Goal: Task Accomplishment & Management: Complete application form

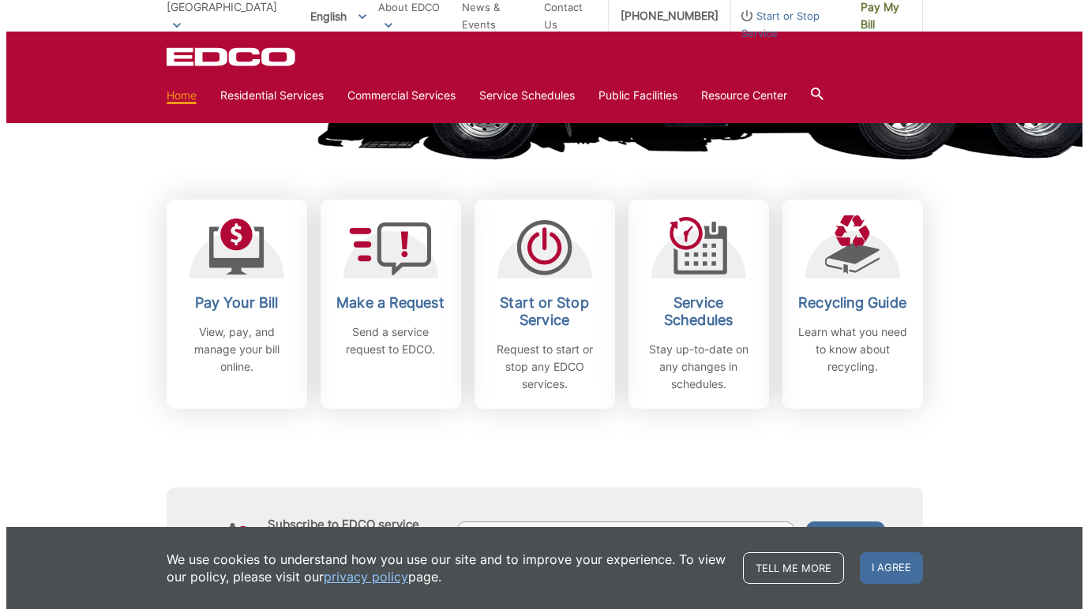
scroll to position [385, 0]
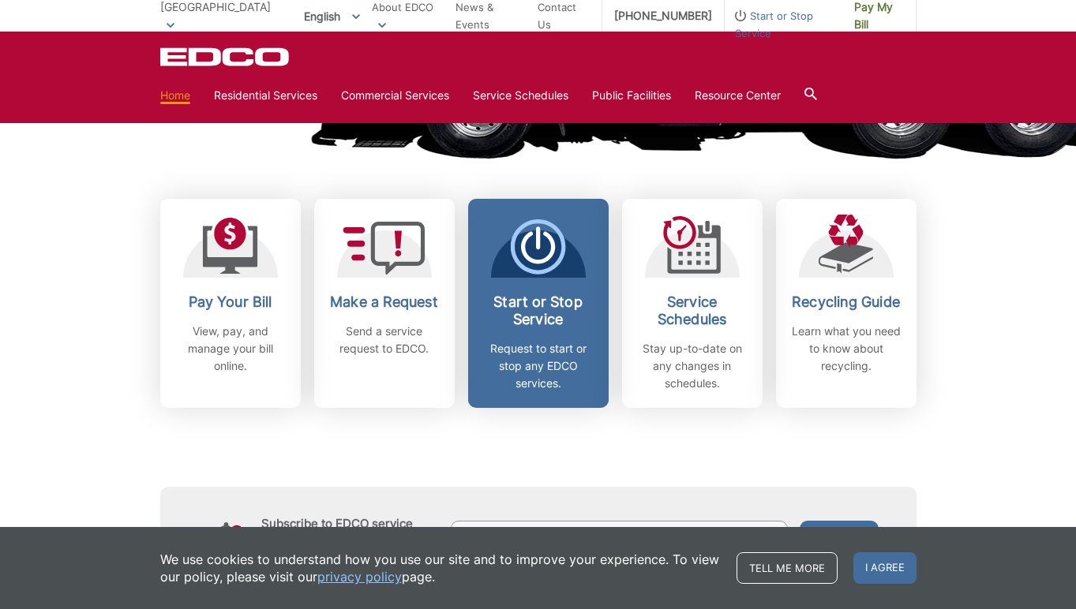
click at [522, 277] on span at bounding box center [537, 248] width 55 height 58
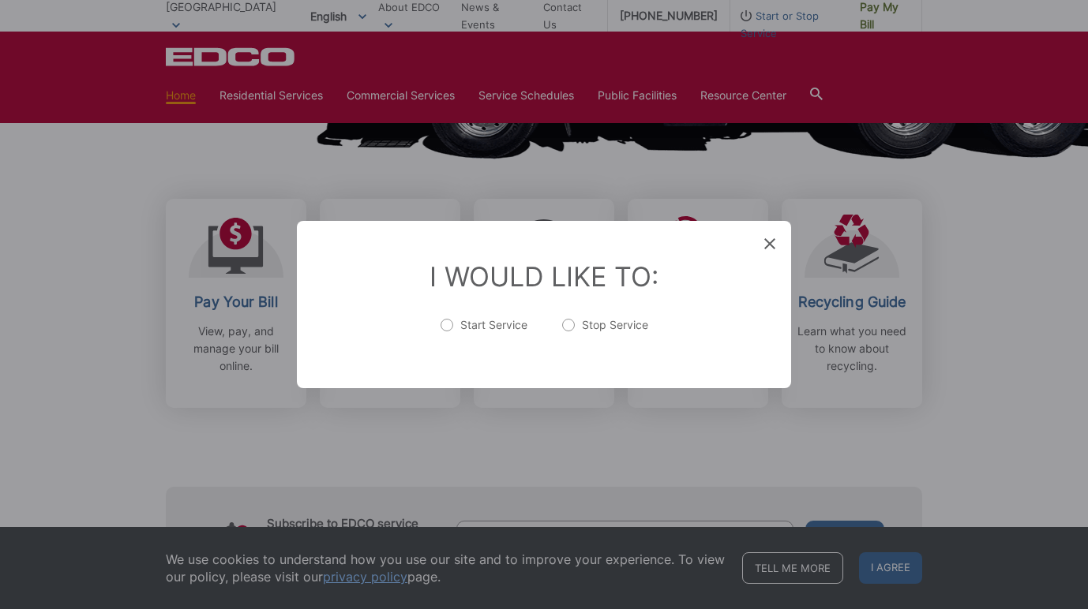
click at [447, 328] on label "Start Service" at bounding box center [483, 333] width 87 height 32
radio input "true"
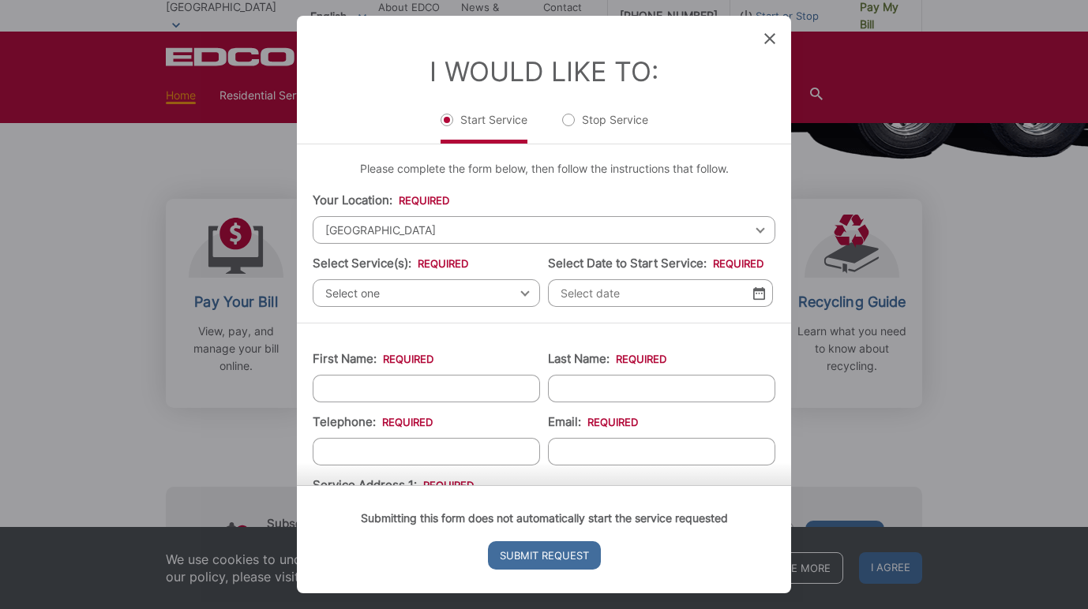
click at [560, 227] on span "[GEOGRAPHIC_DATA]" at bounding box center [544, 230] width 463 height 28
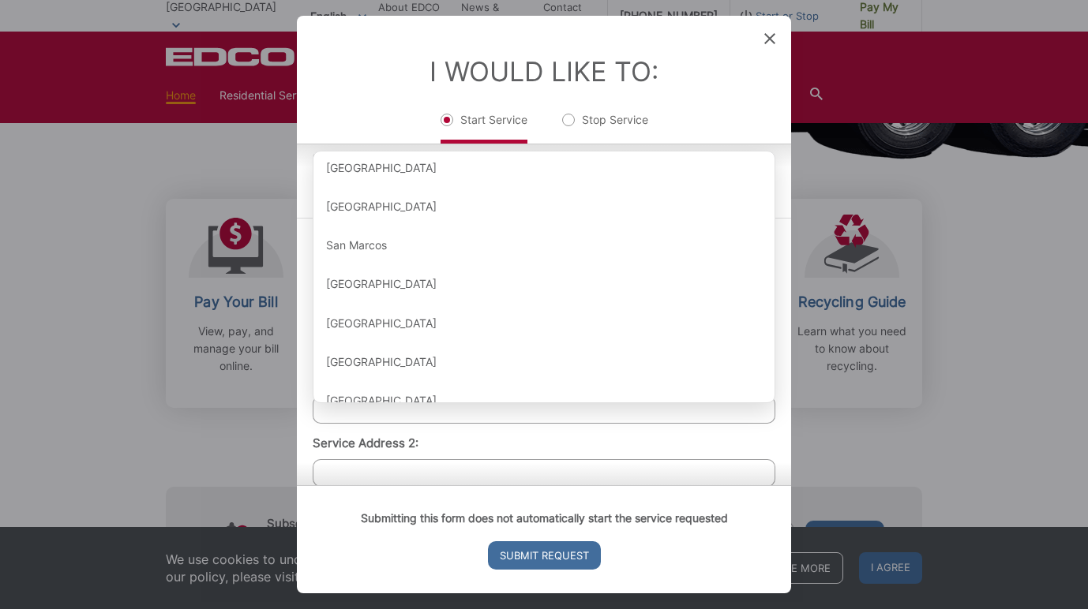
scroll to position [1668, 0]
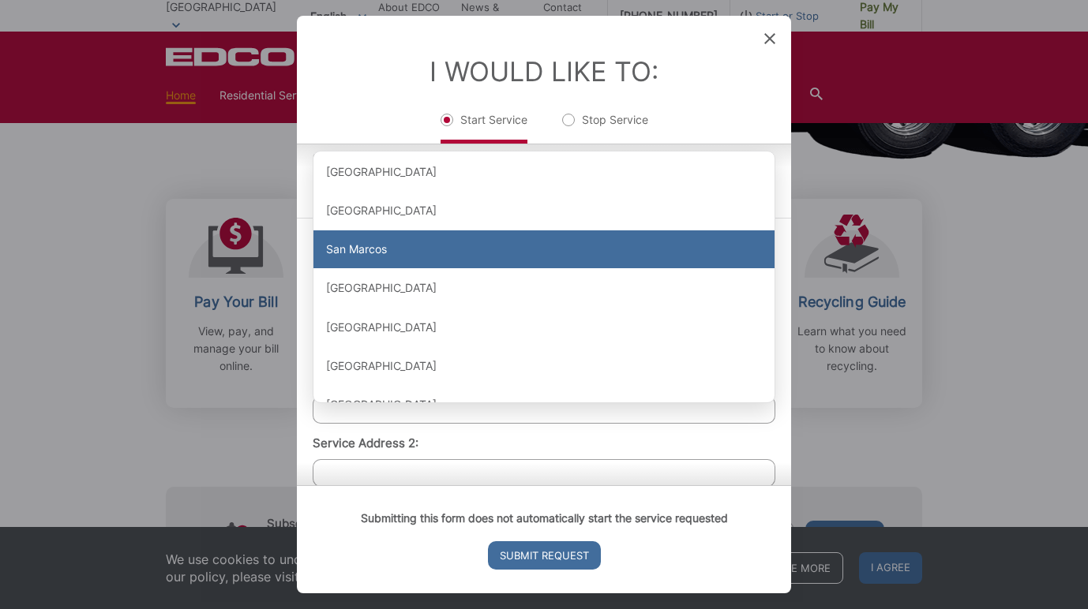
click at [485, 265] on div "San Marcos" at bounding box center [543, 249] width 461 height 38
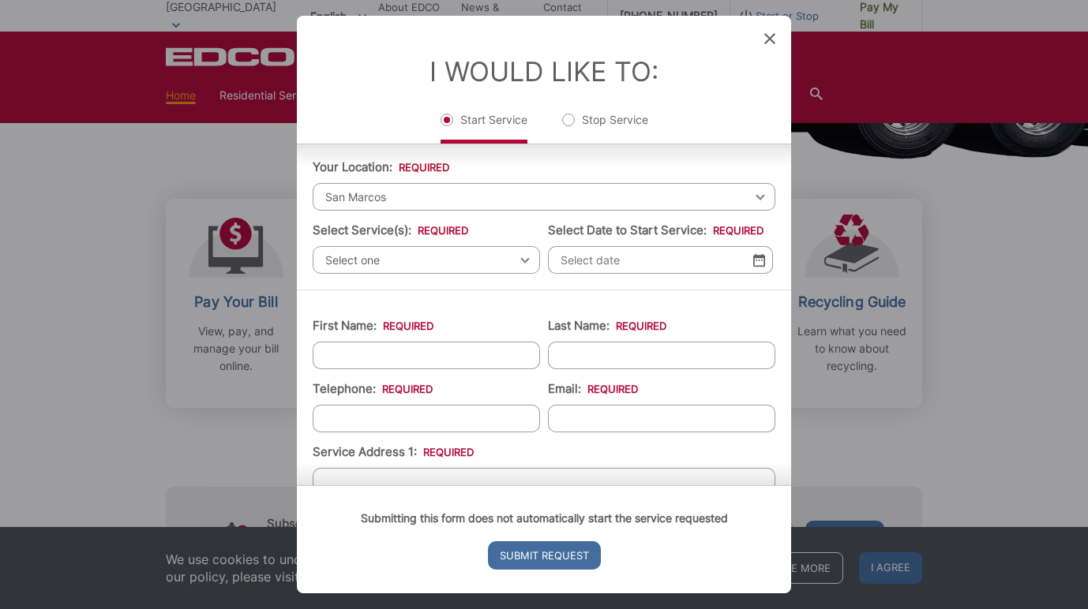
scroll to position [16, 0]
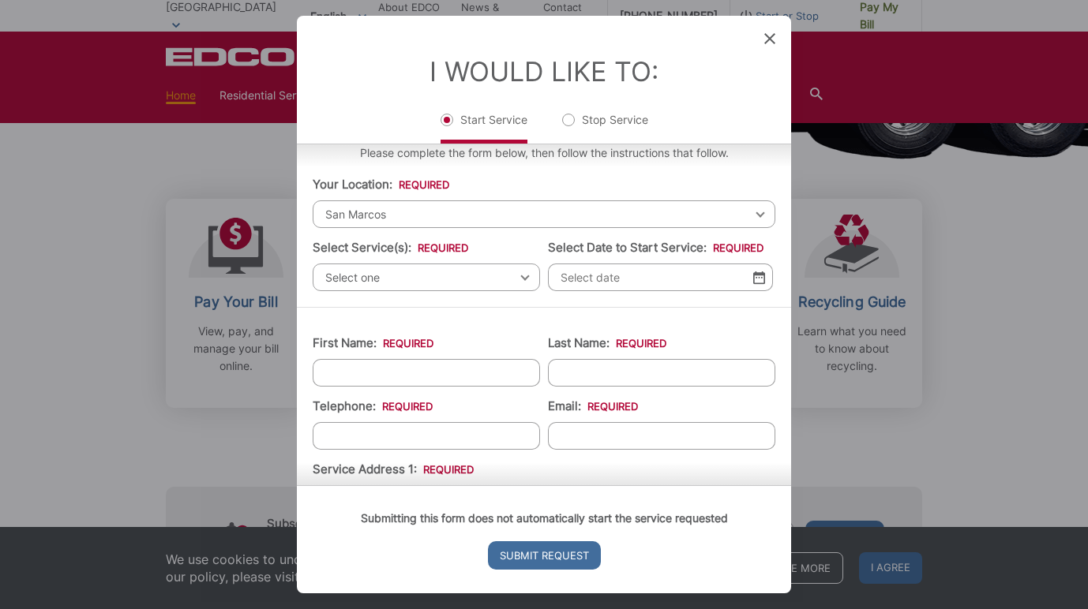
click at [511, 284] on span "Select one" at bounding box center [426, 278] width 227 height 28
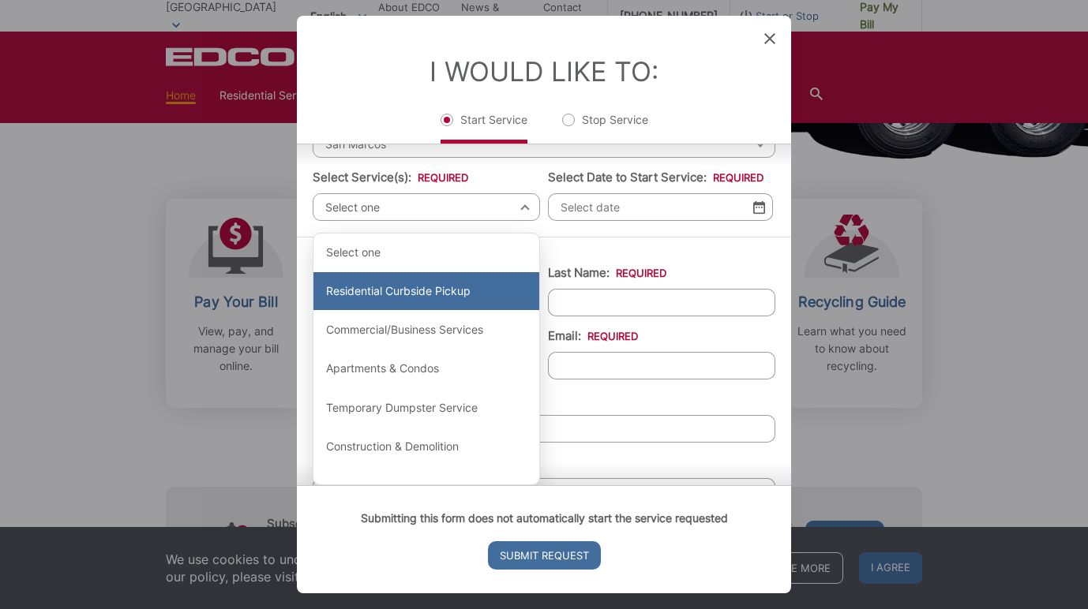
scroll to position [62, 0]
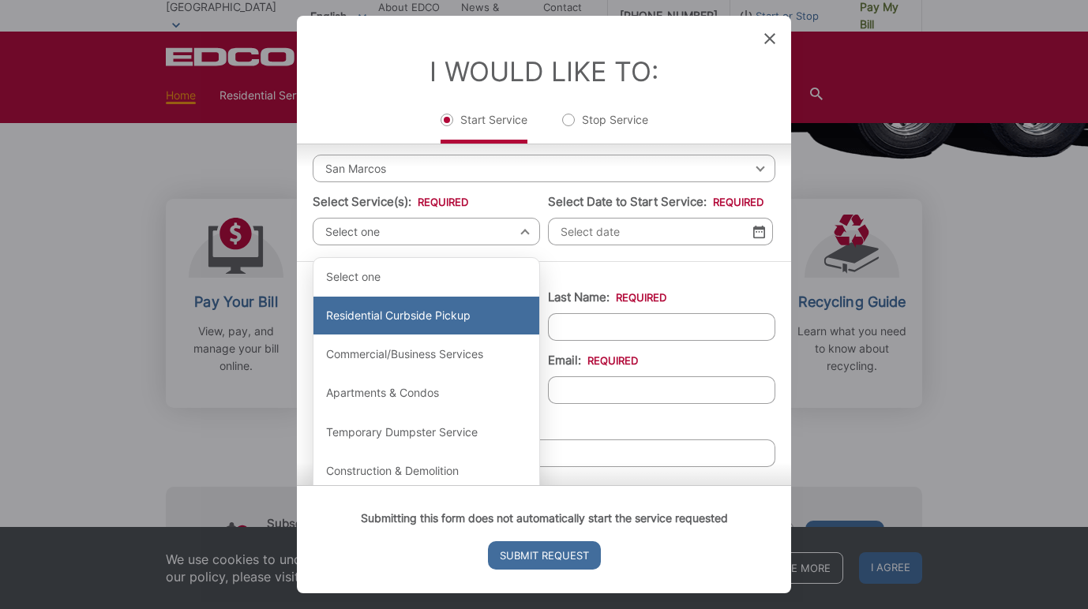
click at [486, 323] on div "Residential Curbside Pickup" at bounding box center [426, 316] width 226 height 38
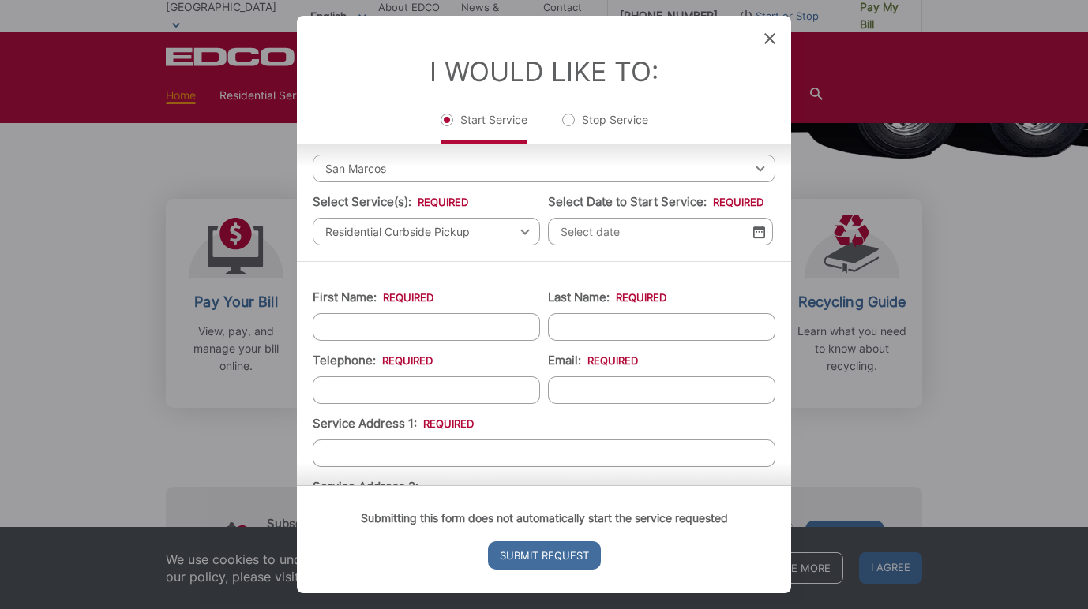
click at [753, 232] on img at bounding box center [759, 231] width 12 height 13
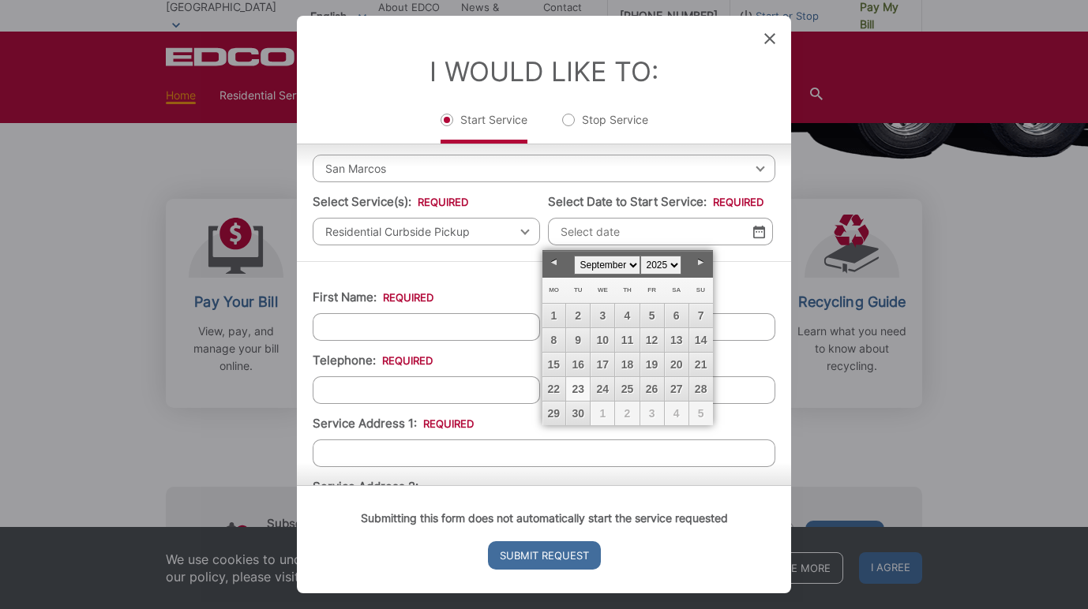
click at [635, 262] on select "January February March April May June July August September October November De…" at bounding box center [607, 265] width 66 height 19
click at [603, 317] on link "1" at bounding box center [602, 316] width 24 height 24
type input "[DATE]"
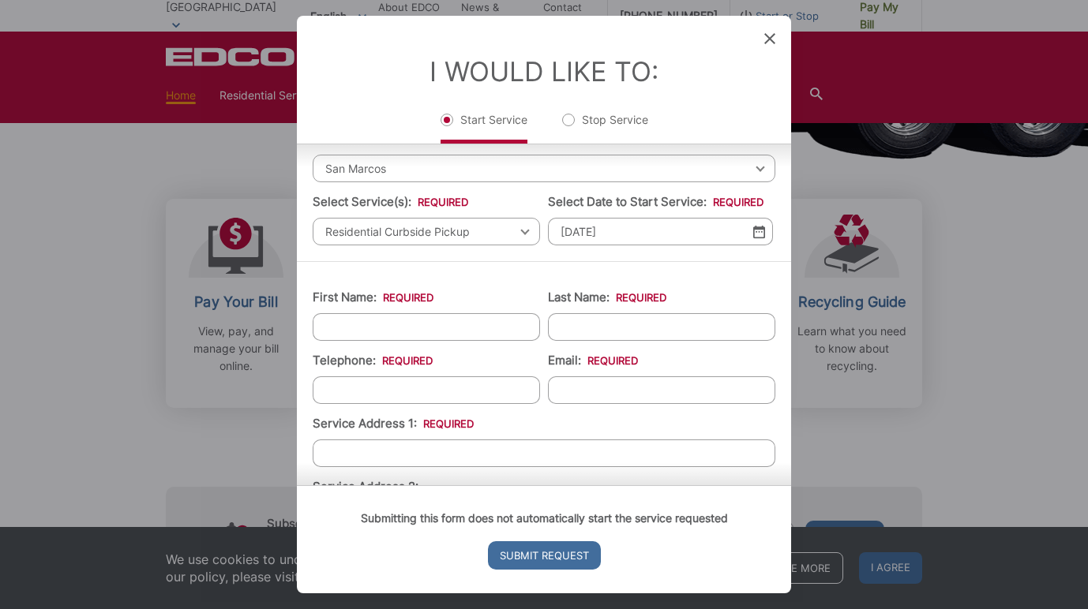
click at [446, 331] on input "First Name: *" at bounding box center [426, 327] width 227 height 28
type input "[PERSON_NAME]"
type input "[EMAIL_ADDRESS][DOMAIN_NAME]"
type input "[STREET_ADDRESS]"
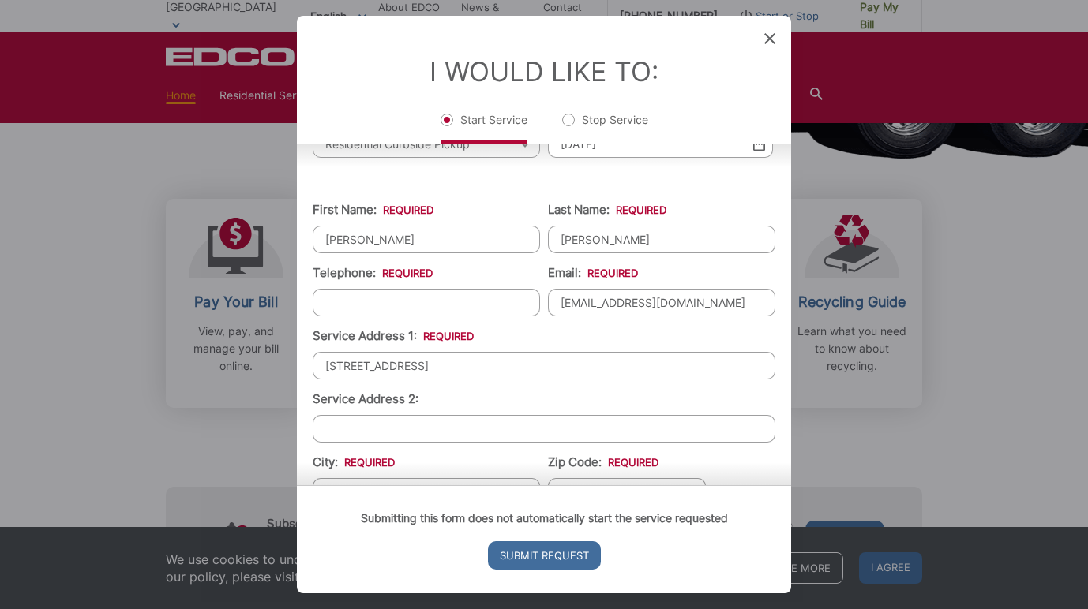
scroll to position [154, 0]
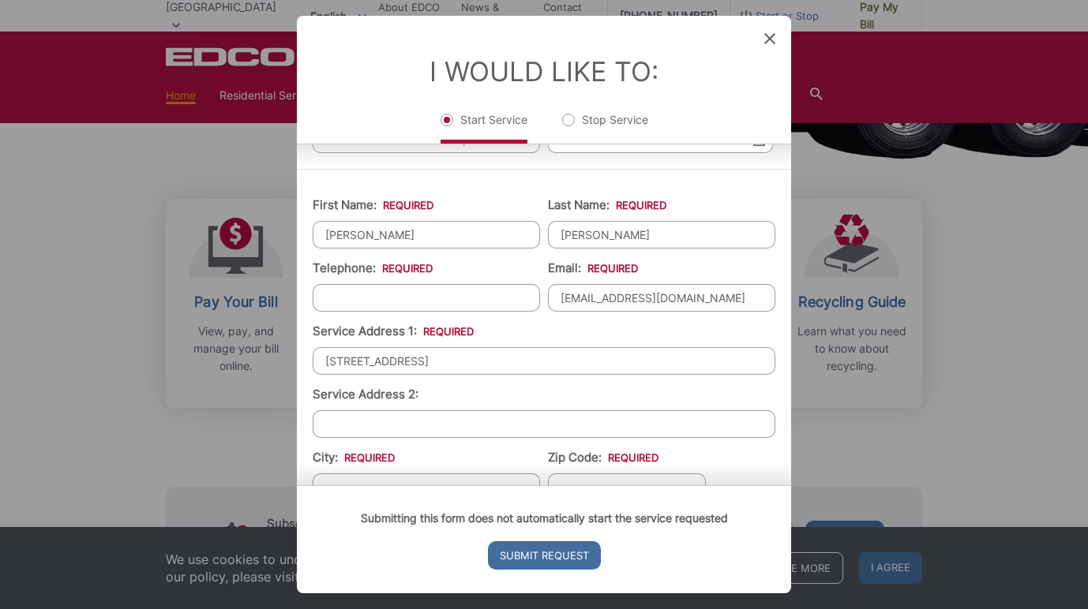
click at [597, 305] on input "[EMAIL_ADDRESS][DOMAIN_NAME]" at bounding box center [661, 298] width 227 height 28
type input "[EMAIL_ADDRESS][DOMAIN_NAME]"
type input "[PHONE_NUMBER]"
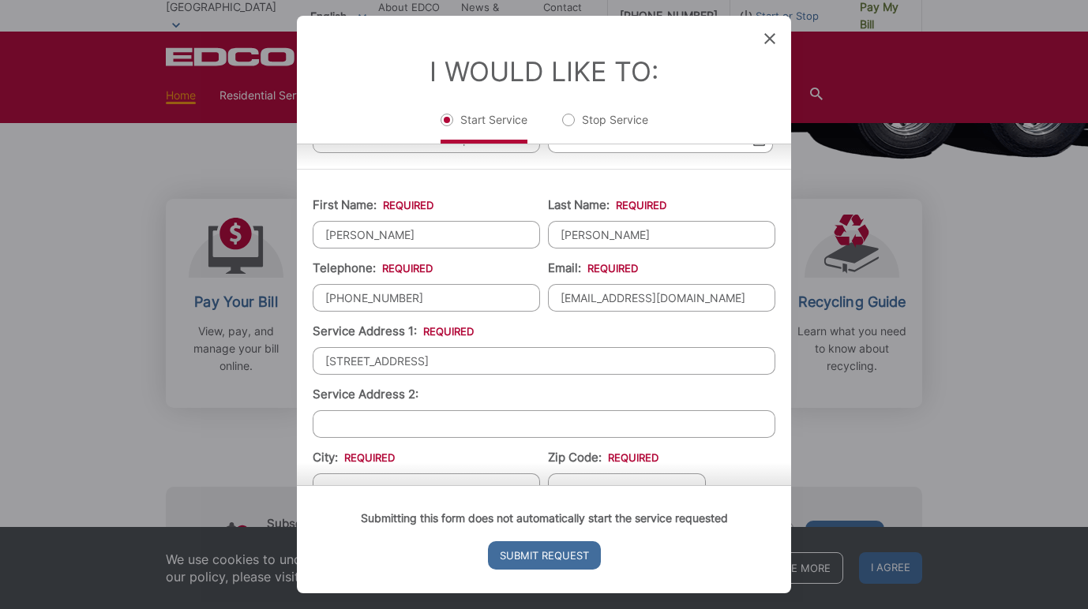
scroll to position [188, 0]
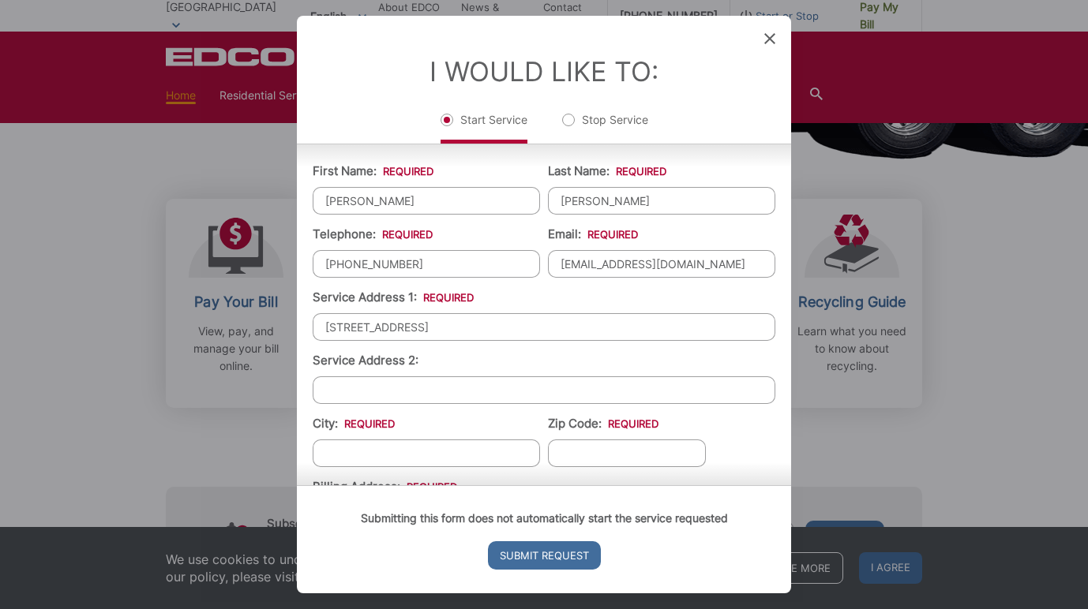
click at [457, 331] on input "[STREET_ADDRESS]" at bounding box center [544, 327] width 463 height 28
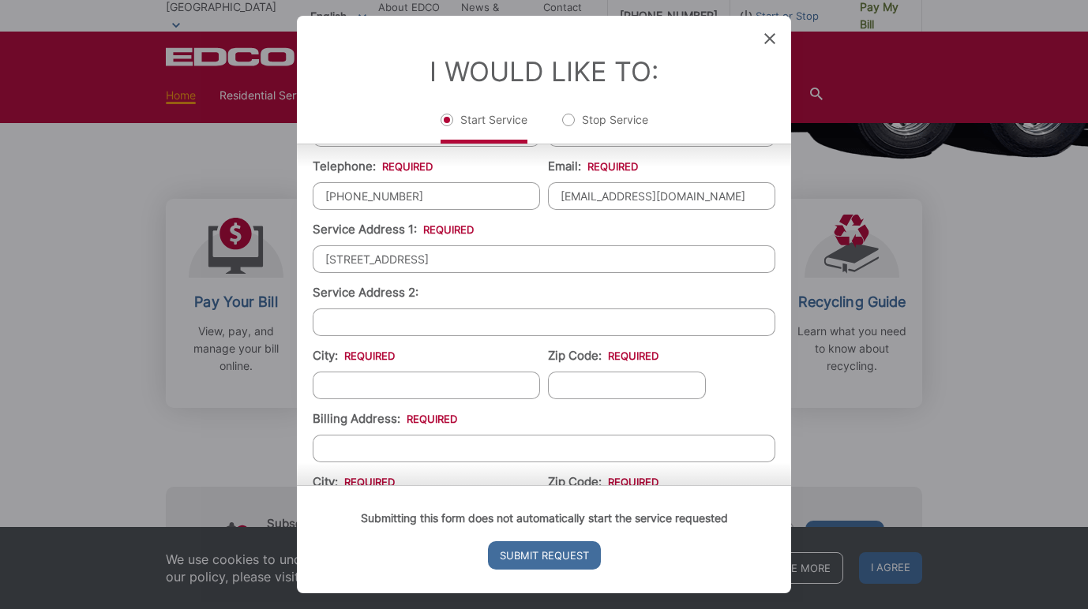
scroll to position [263, 0]
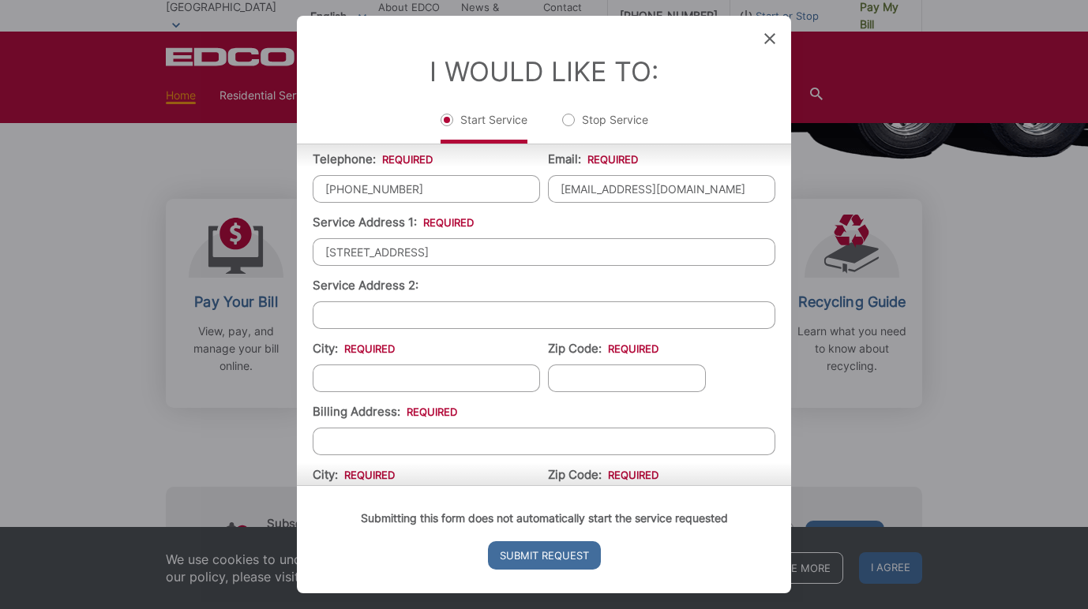
type input "[STREET_ADDRESS]"
click at [410, 384] on input "City: *" at bounding box center [426, 379] width 227 height 28
type input "San Marcos"
click at [571, 375] on input "Zip Code: *" at bounding box center [627, 379] width 158 height 28
type input "92078"
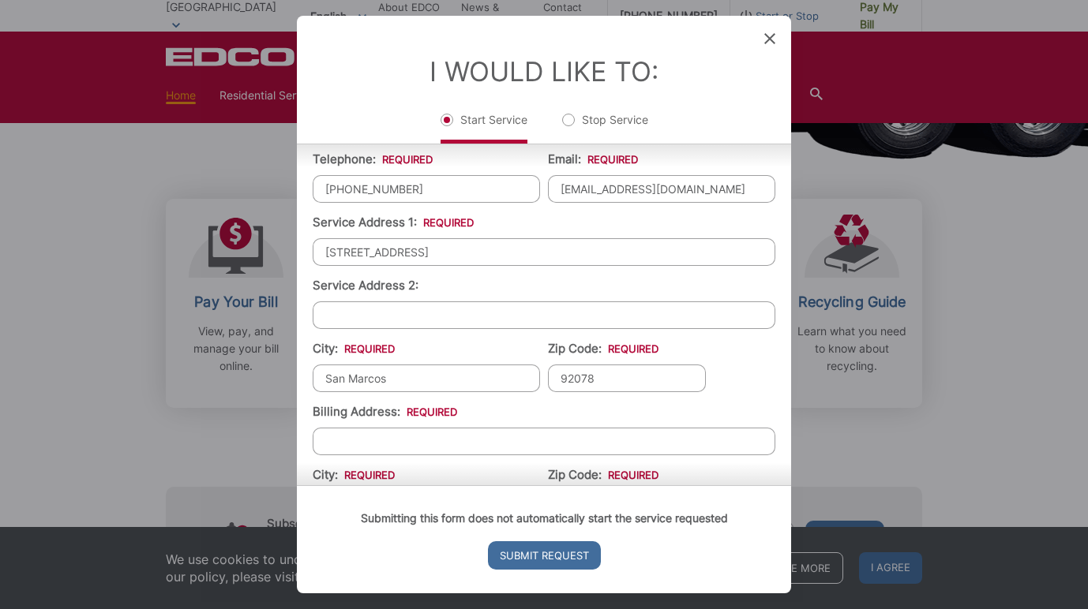
click at [451, 440] on input "Billing Address: *" at bounding box center [544, 442] width 463 height 28
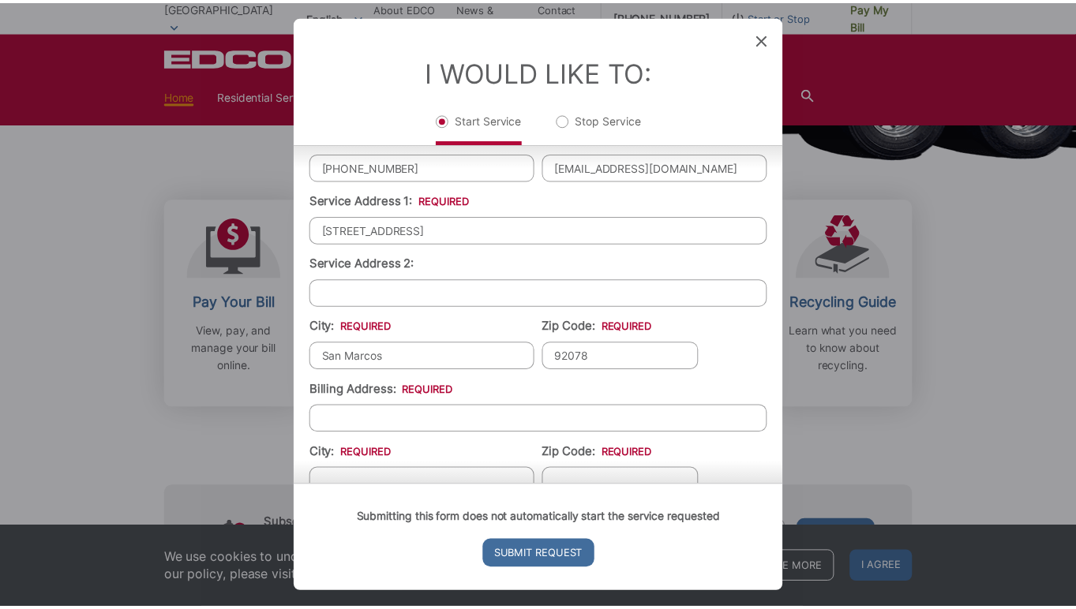
scroll to position [292, 0]
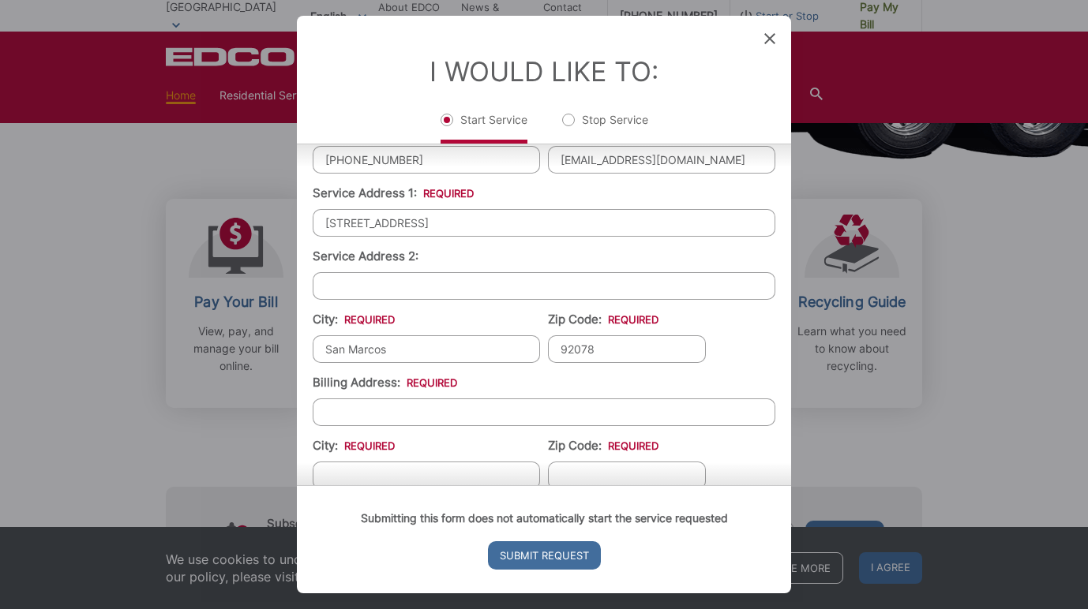
drag, startPoint x: 454, startPoint y: 229, endPoint x: 294, endPoint y: 234, distance: 159.5
click at [294, 234] on div "Entry Status None In Progress Completed None None In Progress Completed I Would…" at bounding box center [544, 304] width 1088 height 609
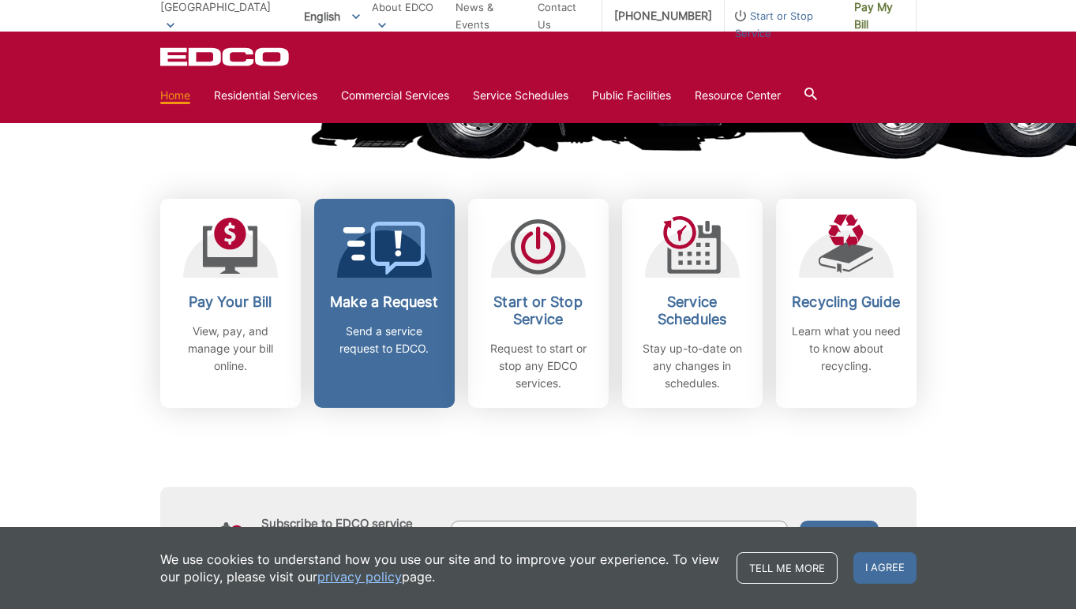
click at [397, 303] on h2 "Make a Request" at bounding box center [384, 302] width 117 height 17
